Goal: Download file/media

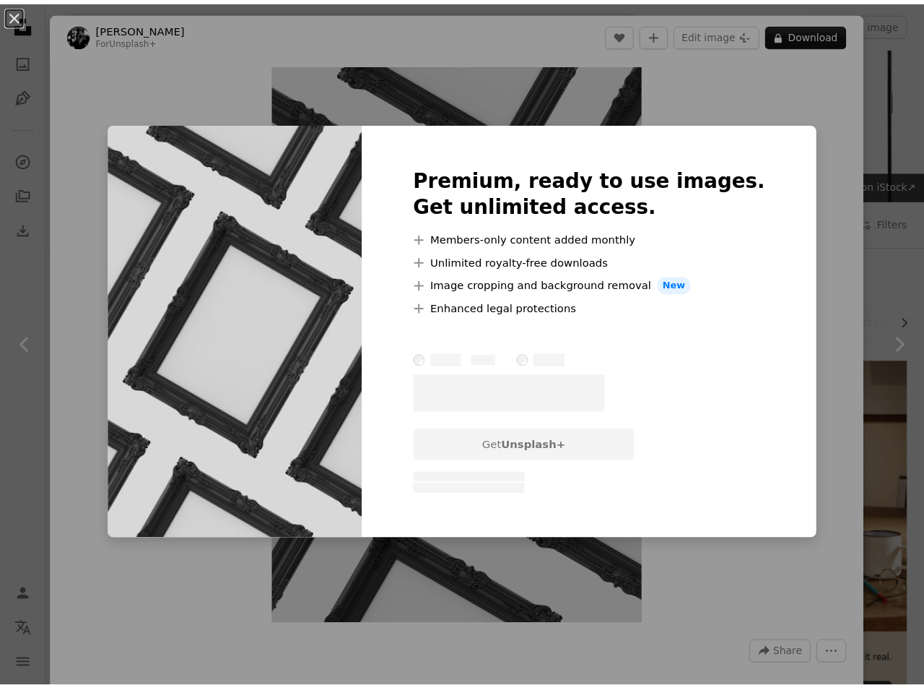
scroll to position [1444, 0]
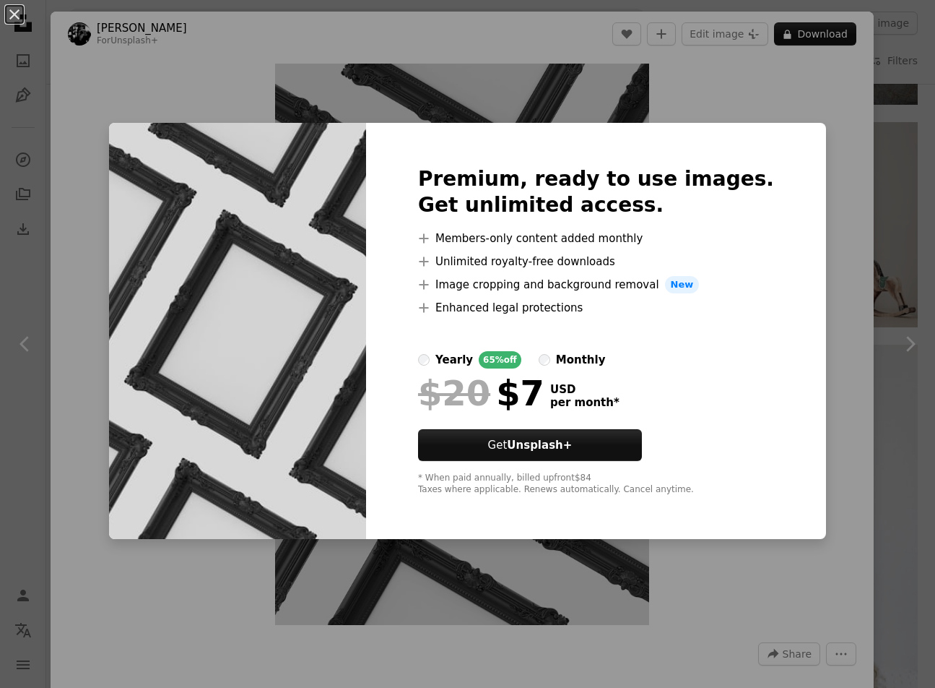
click at [836, 95] on div "An X shape Premium, ready to use images. Get unlimited access. A plus sign Memb…" at bounding box center [467, 344] width 935 height 688
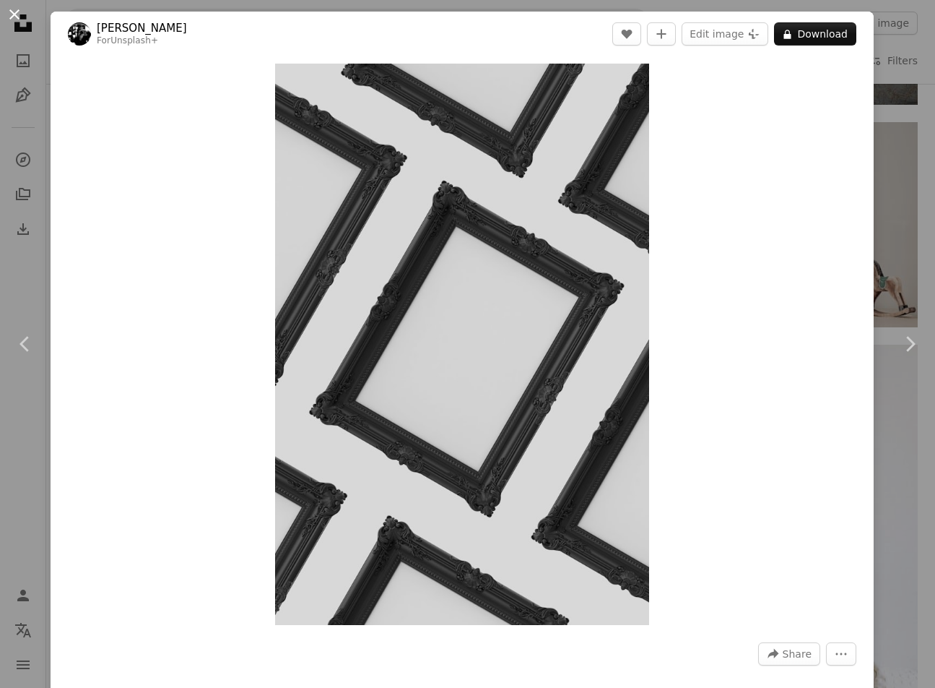
click at [20, 15] on button "An X shape" at bounding box center [14, 14] width 17 height 17
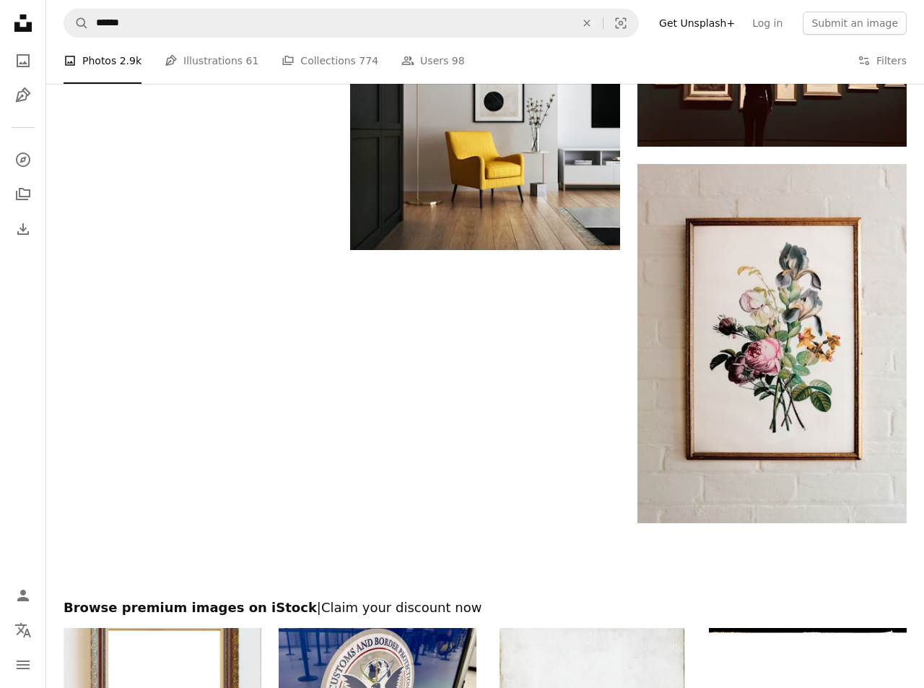
scroll to position [2167, 0]
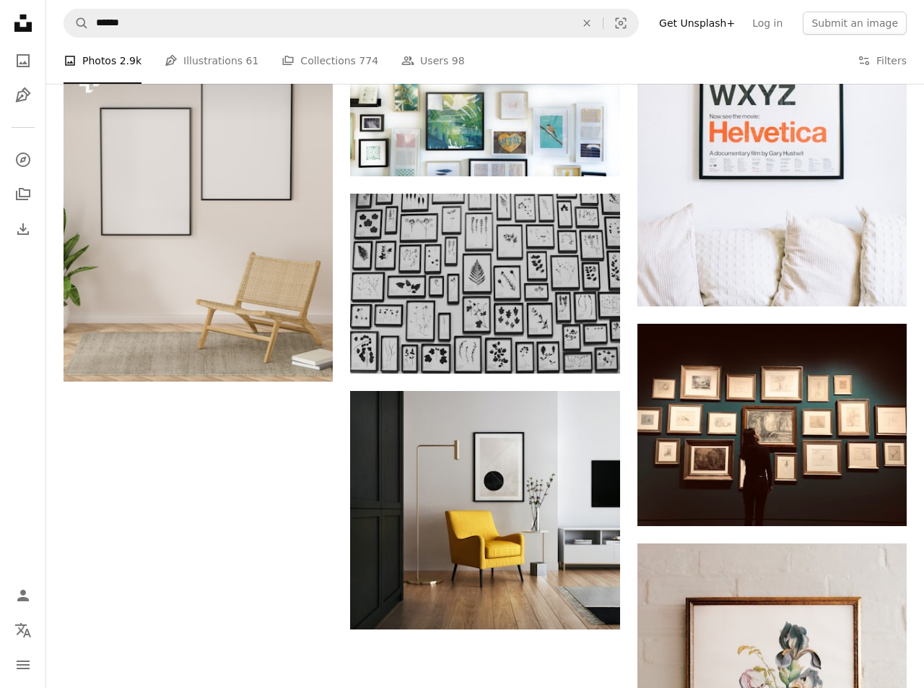
drag, startPoint x: 258, startPoint y: 383, endPoint x: 265, endPoint y: 444, distance: 61.8
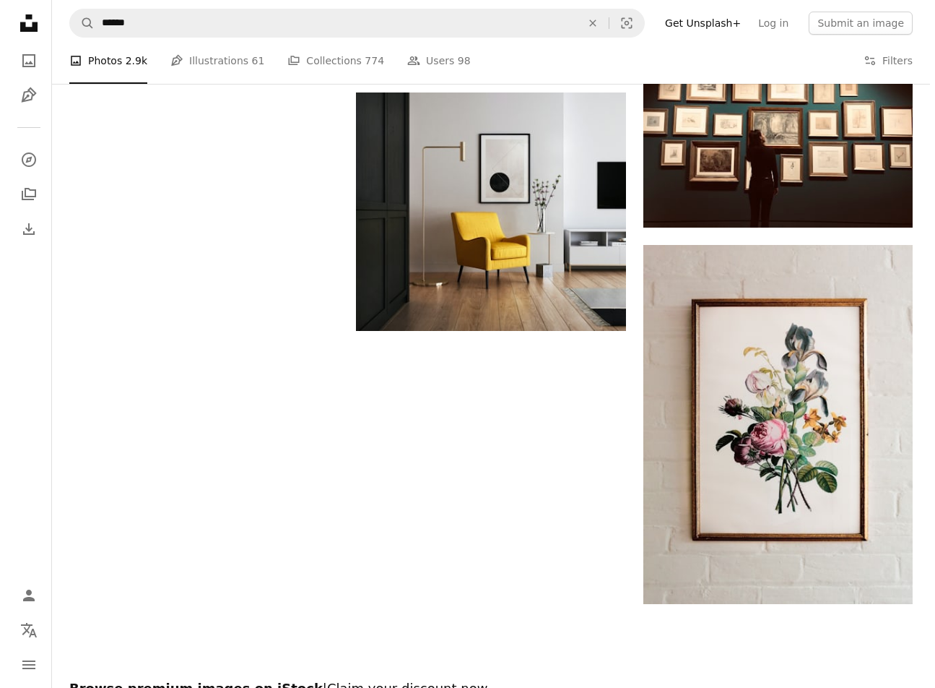
scroll to position [2311, 0]
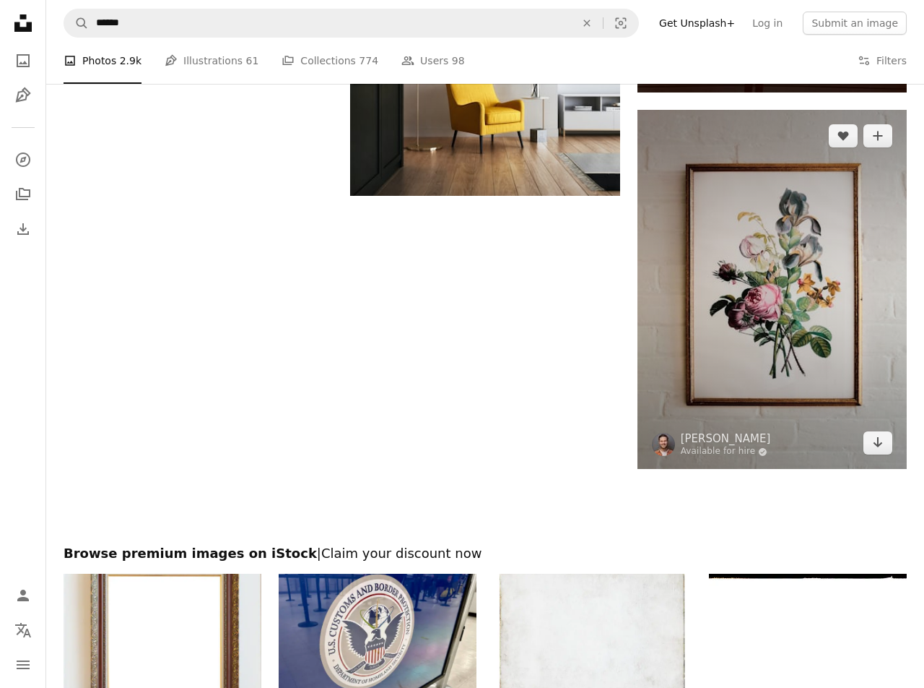
click at [761, 308] on img at bounding box center [772, 289] width 269 height 359
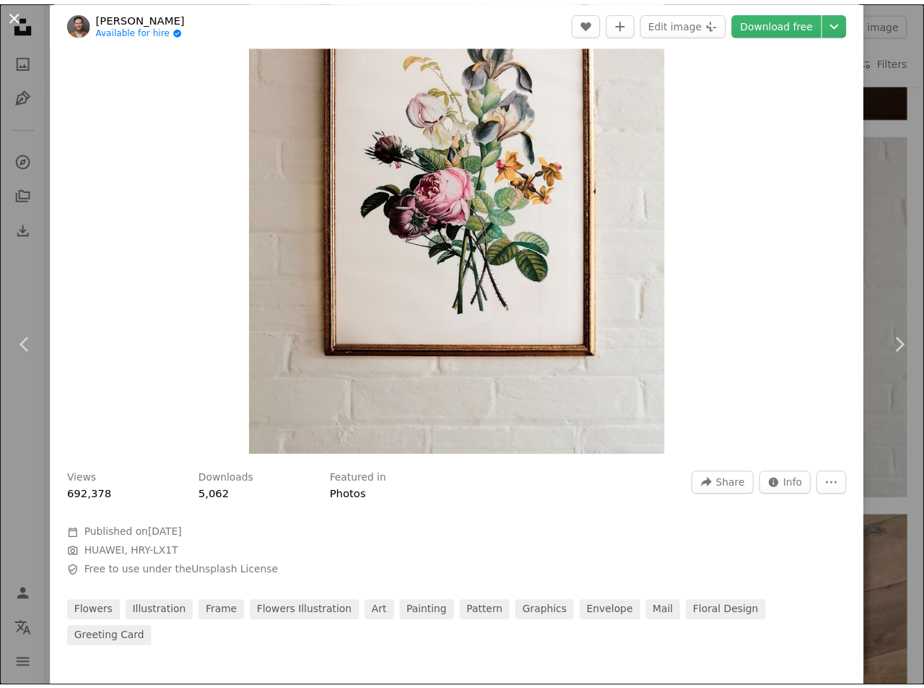
scroll to position [144, 0]
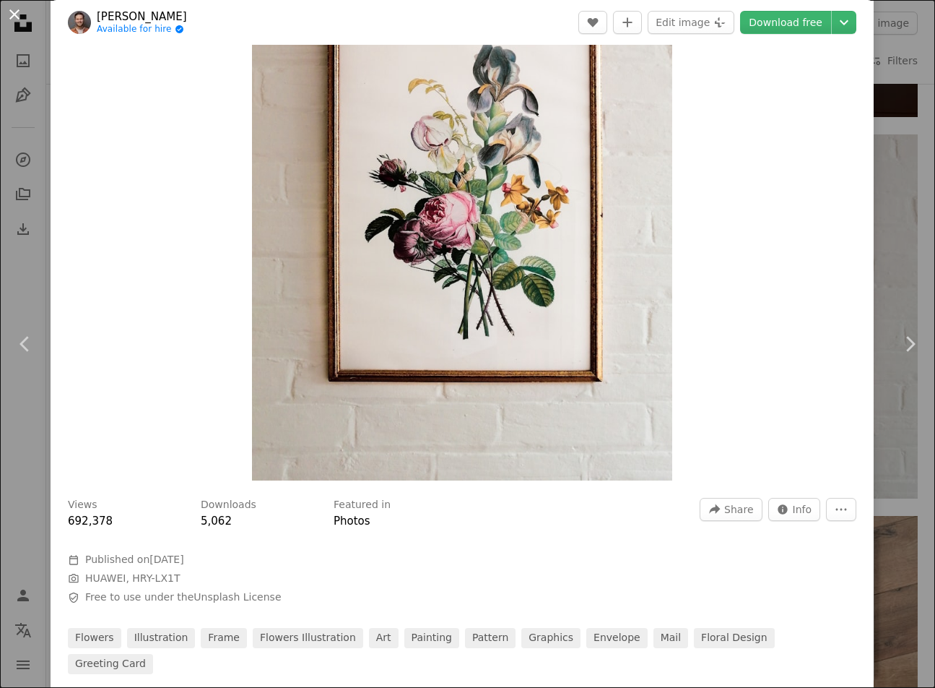
click at [23, 12] on button "An X shape" at bounding box center [14, 14] width 17 height 17
